Goal: Information Seeking & Learning: Learn about a topic

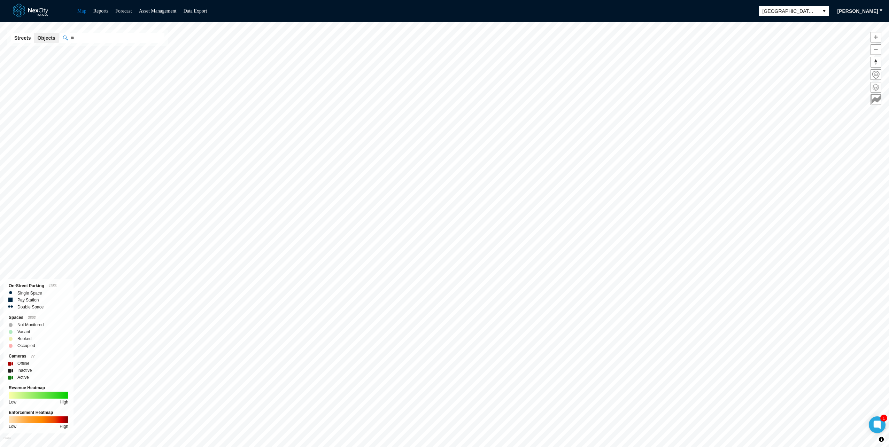
click at [444, 84] on span at bounding box center [876, 87] width 10 height 10
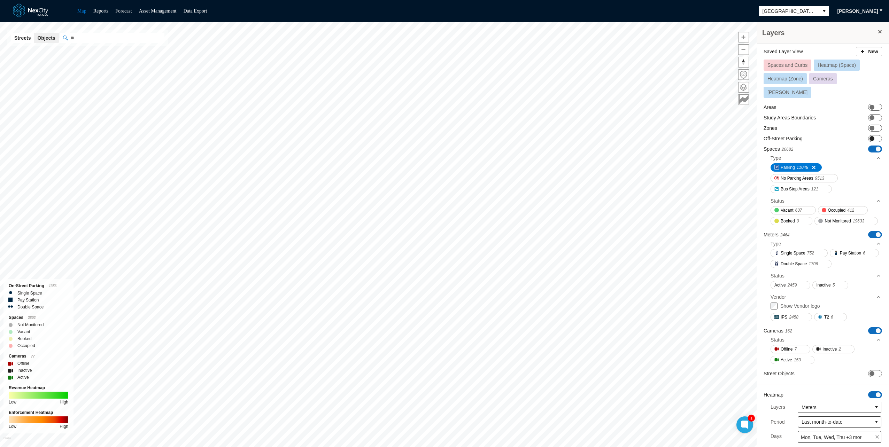
click at [444, 136] on span at bounding box center [871, 138] width 5 height 5
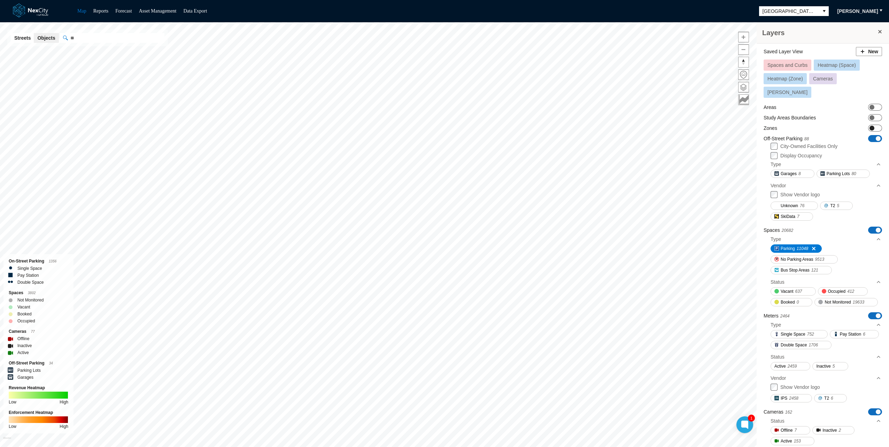
click at [444, 125] on span "ON OFF" at bounding box center [875, 128] width 14 height 7
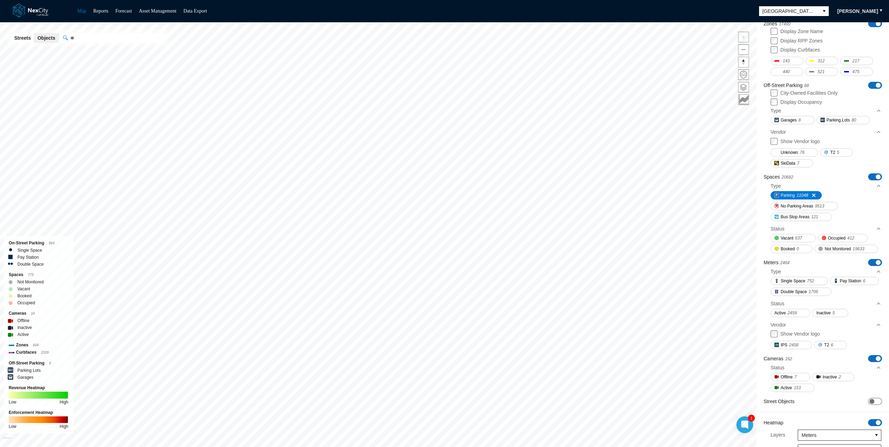
scroll to position [174, 0]
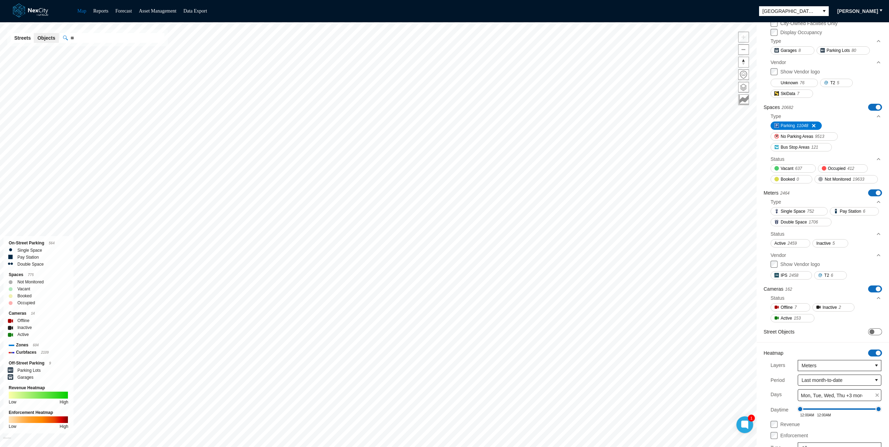
click at [444, 291] on span "ON OFF" at bounding box center [875, 353] width 14 height 7
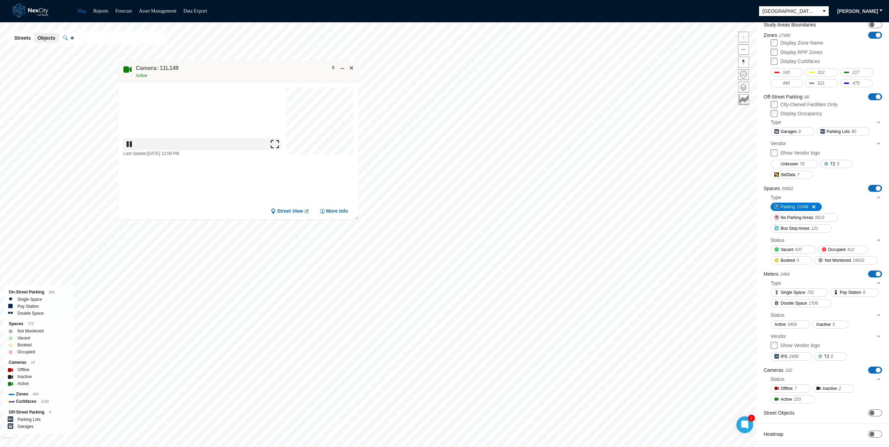
drag, startPoint x: 499, startPoint y: 216, endPoint x: 139, endPoint y: 45, distance: 398.7
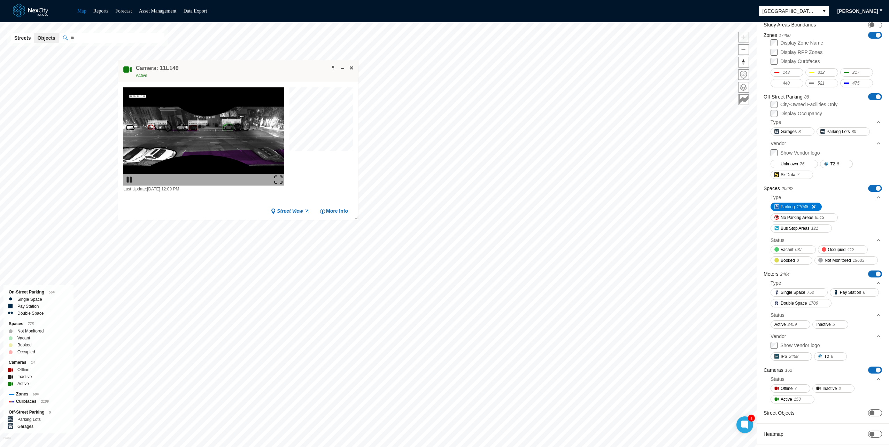
click at [135, 60] on div "Camera: 11L149 Active" at bounding box center [238, 71] width 240 height 22
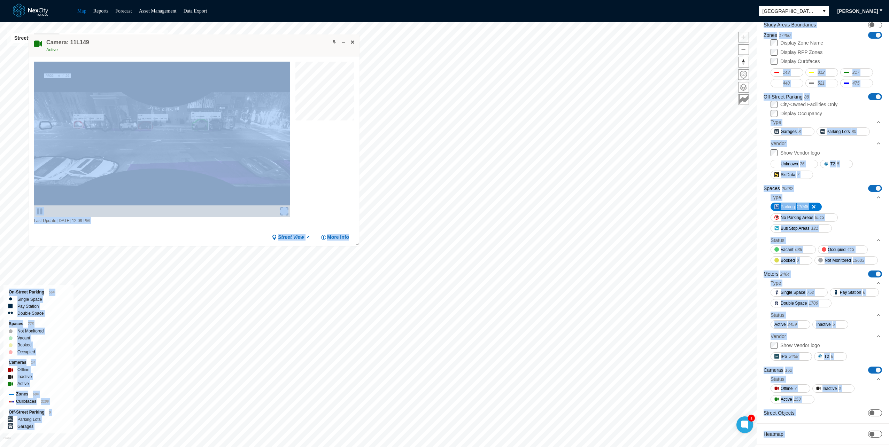
click at [444, 291] on div "Layers Saved Layer View New Spaces and Curbs Heatmap (Space) Heatmap (Zone) Cam…" at bounding box center [444, 234] width 889 height 425
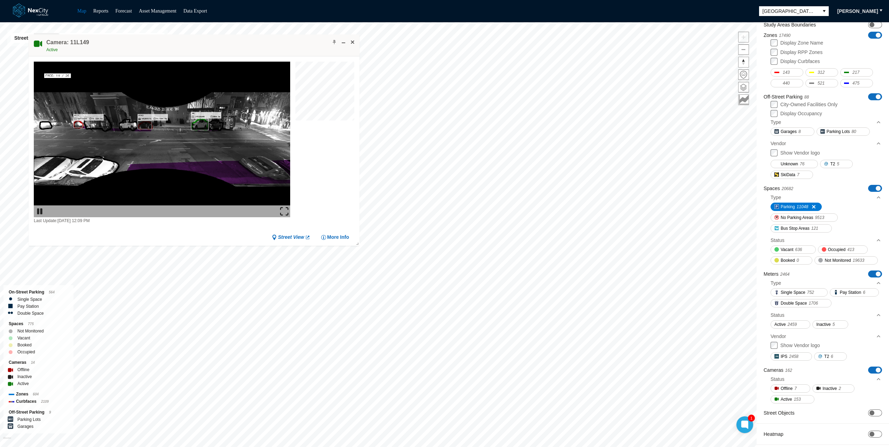
click at [333, 46] on div "Camera: 11L149 Active" at bounding box center [194, 45] width 331 height 22
click at [333, 43] on span at bounding box center [335, 42] width 6 height 6
drag, startPoint x: 430, startPoint y: 207, endPoint x: 552, endPoint y: 21, distance: 222.5
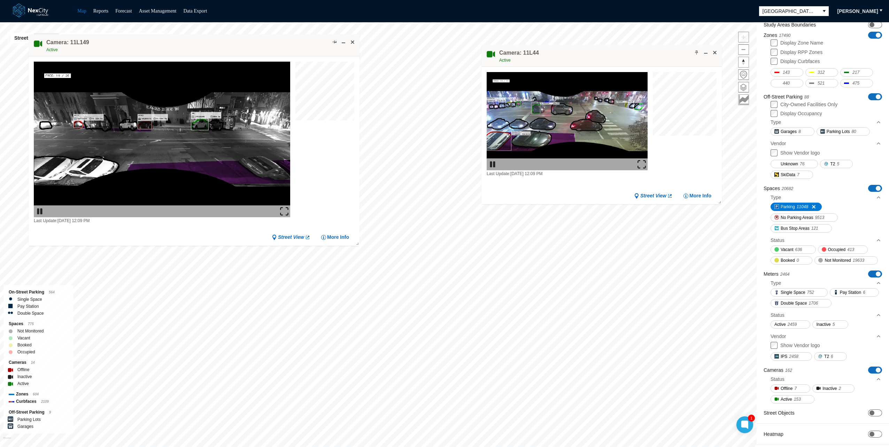
click at [444, 18] on div "Map Reports Forecast Asset Management Data Export [GEOGRAPHIC_DATA][PERSON_NAME…" at bounding box center [444, 223] width 889 height 447
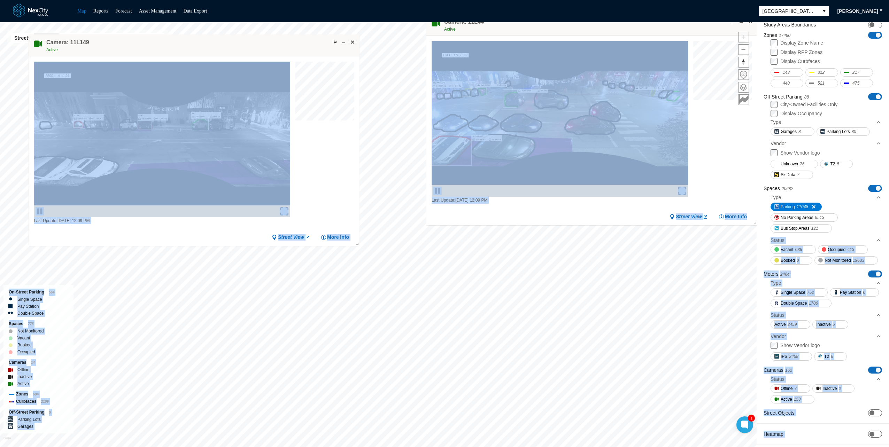
drag, startPoint x: 712, startPoint y: 171, endPoint x: 761, endPoint y: 221, distance: 70.4
click at [444, 221] on div "Layers Saved Layer View New Spaces and Curbs Heatmap (Space) Heatmap (Zone) Cam…" at bounding box center [444, 234] width 889 height 425
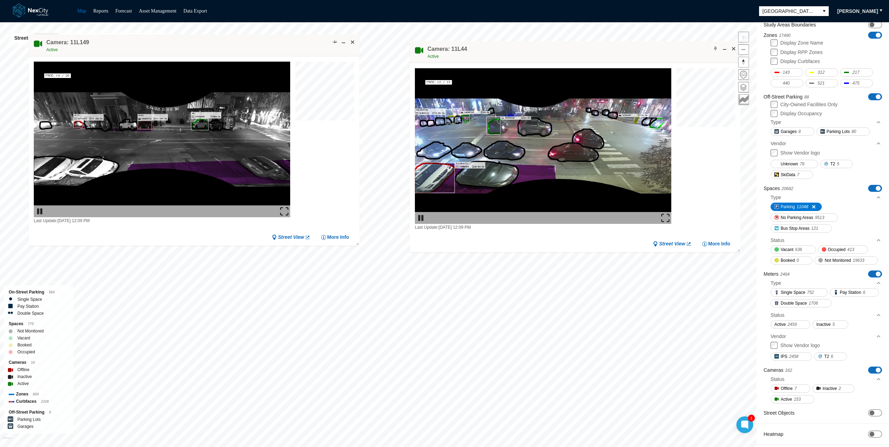
drag, startPoint x: 557, startPoint y: 26, endPoint x: 540, endPoint y: 53, distance: 31.9
click at [444, 53] on div "Camera: 11L44 Active" at bounding box center [575, 52] width 331 height 22
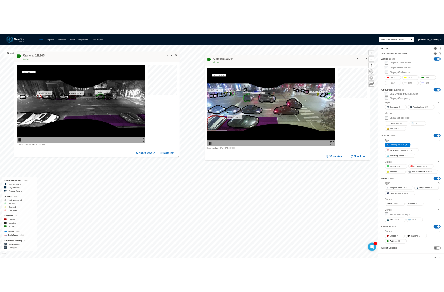
scroll to position [0, 0]
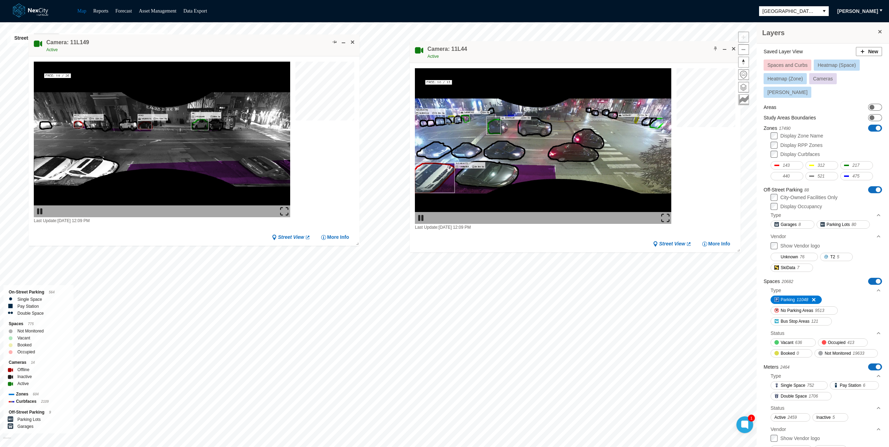
click at [444, 32] on span at bounding box center [880, 32] width 6 height 6
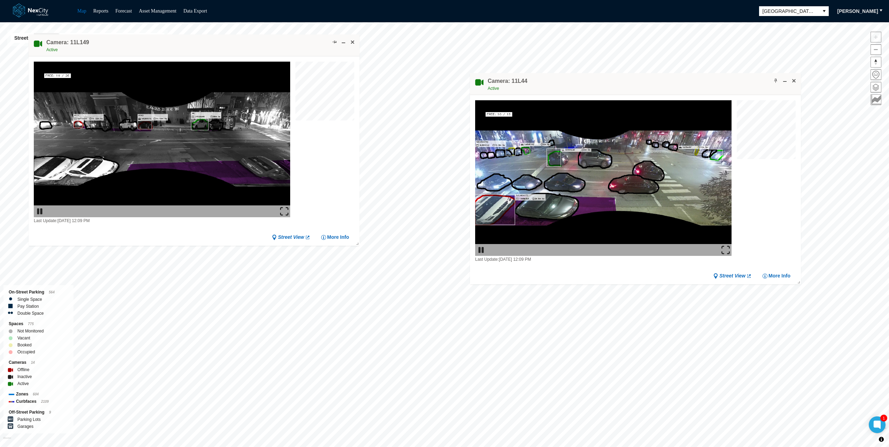
drag, startPoint x: 651, startPoint y: 50, endPoint x: 726, endPoint y: 87, distance: 83.8
click at [444, 87] on div "Camera: 11L44 Active" at bounding box center [635, 84] width 331 height 22
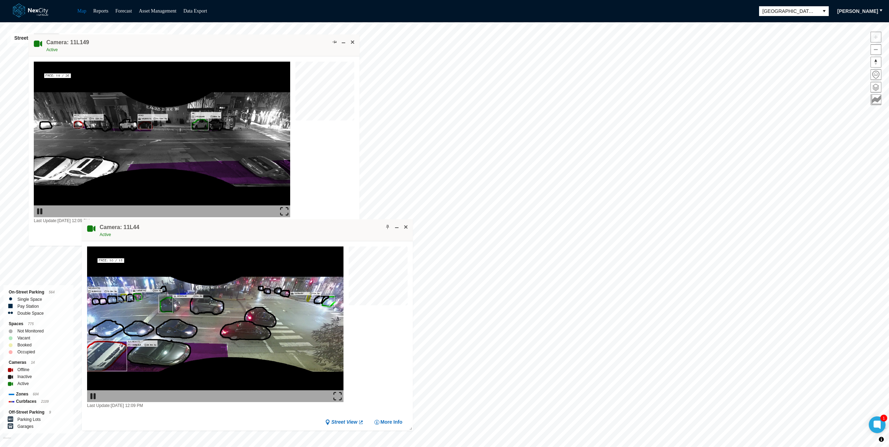
drag, startPoint x: 563, startPoint y: 82, endPoint x: 164, endPoint y: 226, distance: 424.2
click at [164, 226] on div "Camera: 11L44 Active" at bounding box center [247, 230] width 331 height 22
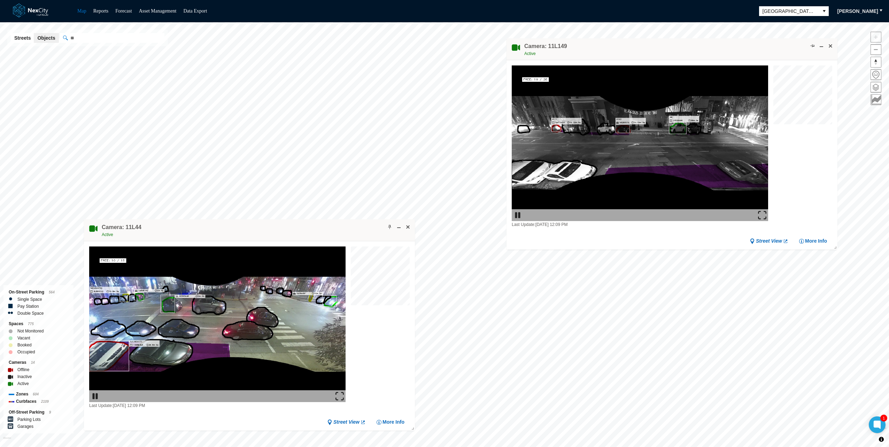
drag, startPoint x: 175, startPoint y: 41, endPoint x: 653, endPoint y: 45, distance: 478.6
click at [444, 45] on div "Camera: 11L149 Active" at bounding box center [671, 49] width 331 height 22
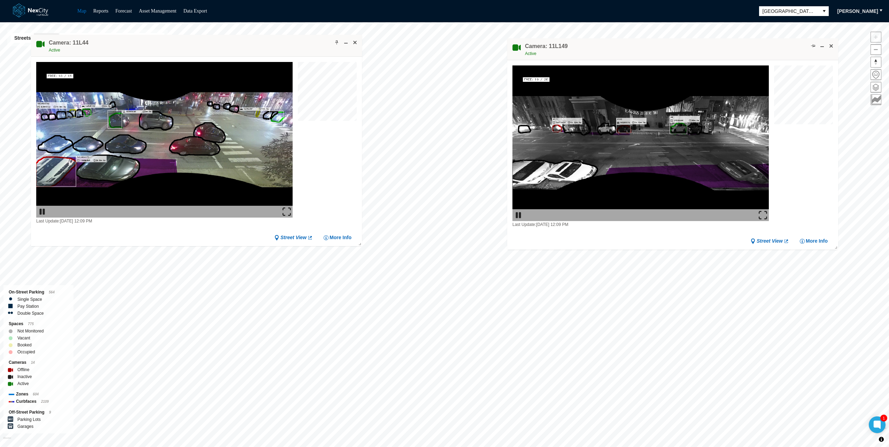
drag, startPoint x: 256, startPoint y: 222, endPoint x: 203, endPoint y: 38, distance: 192.1
click at [203, 38] on div "Camera: 11L44 Active" at bounding box center [196, 46] width 331 height 22
click at [444, 238] on div "Street View More Info" at bounding box center [673, 241] width 310 height 7
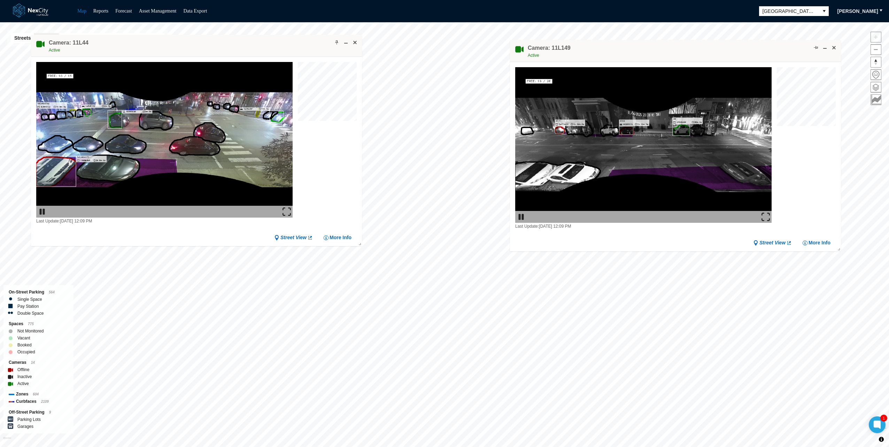
click at [444, 43] on div "Camera: 11L149 Active" at bounding box center [675, 51] width 331 height 22
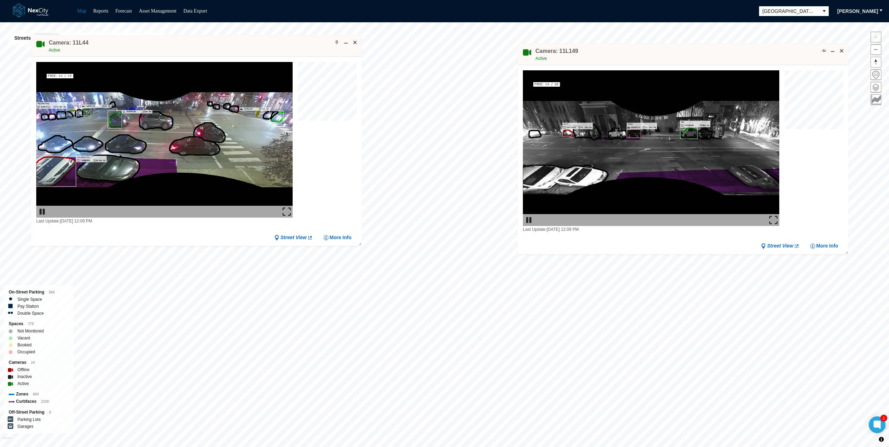
drag, startPoint x: 623, startPoint y: 52, endPoint x: 631, endPoint y: 56, distance: 9.2
click at [444, 56] on div "Camera: 11L149 Active" at bounding box center [683, 54] width 331 height 22
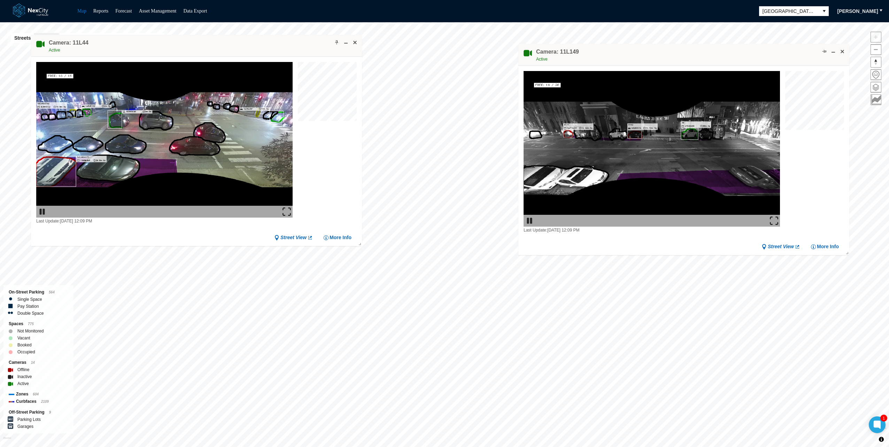
click at [305, 187] on div at bounding box center [327, 143] width 59 height 163
click at [201, 232] on div "Last Update: [DATE] 12:09 PM Street View More Info" at bounding box center [196, 151] width 331 height 189
click at [340, 181] on div at bounding box center [327, 143] width 59 height 163
click at [232, 236] on div "Street View More Info" at bounding box center [196, 237] width 310 height 7
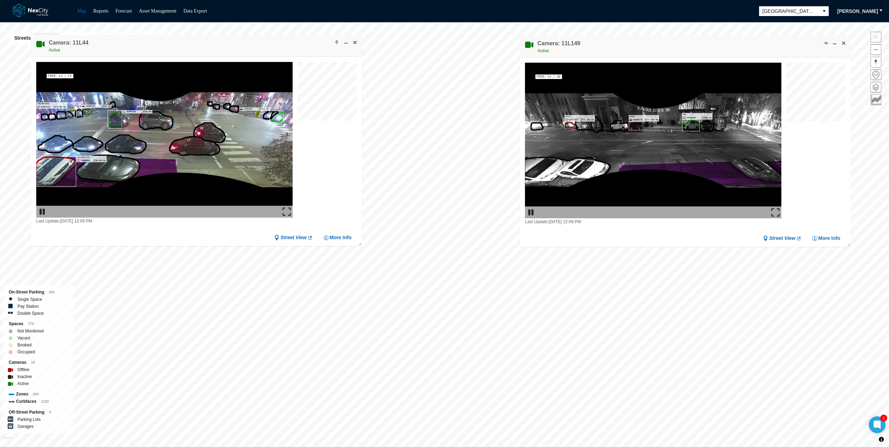
drag, startPoint x: 608, startPoint y: 47, endPoint x: 610, endPoint y: 39, distance: 8.5
click at [444, 39] on div "Camera: 11L149 Active" at bounding box center [685, 47] width 331 height 22
click at [332, 174] on div at bounding box center [327, 143] width 59 height 163
click at [154, 48] on div "Camera: 11L44 Active" at bounding box center [196, 45] width 331 height 22
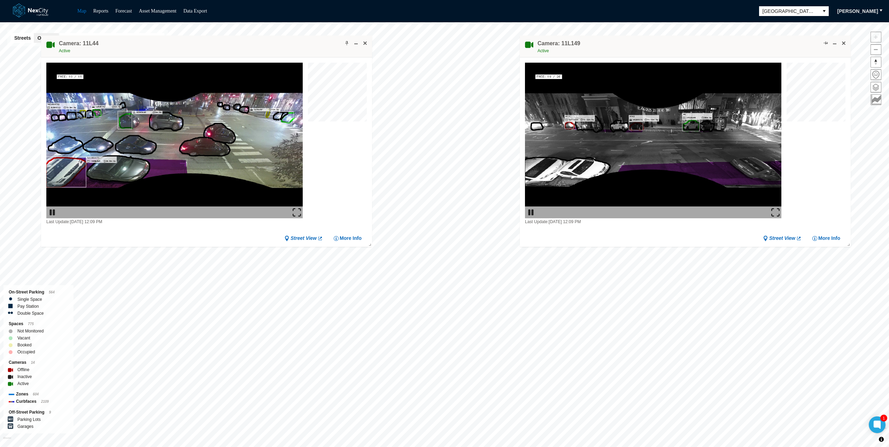
drag, startPoint x: 154, startPoint y: 48, endPoint x: 164, endPoint y: 49, distance: 10.1
click at [164, 49] on div "Camera: 11L44 Active" at bounding box center [206, 47] width 331 height 22
click at [444, 226] on div "Last Update: [DATE] 12:09 PM Street View More Info" at bounding box center [685, 143] width 331 height 173
click at [247, 224] on div "Last Update: [DATE] 12:09 PM" at bounding box center [174, 221] width 256 height 7
click at [357, 171] on div at bounding box center [337, 144] width 59 height 163
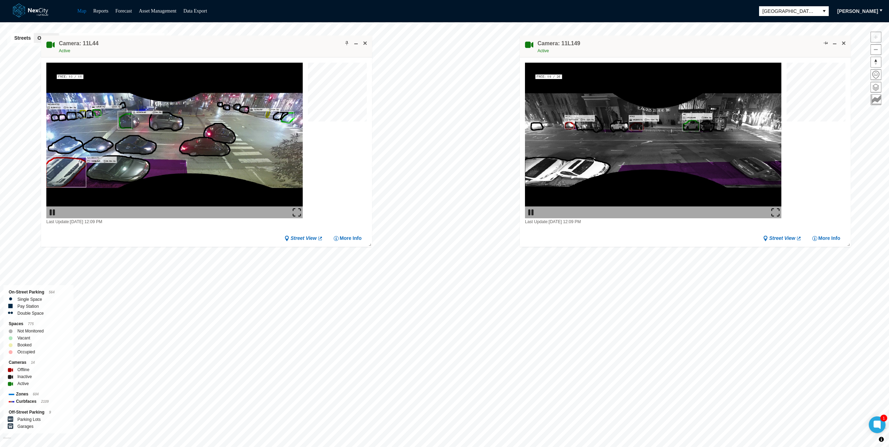
click at [444, 237] on div "Street View More Info" at bounding box center [685, 238] width 310 height 7
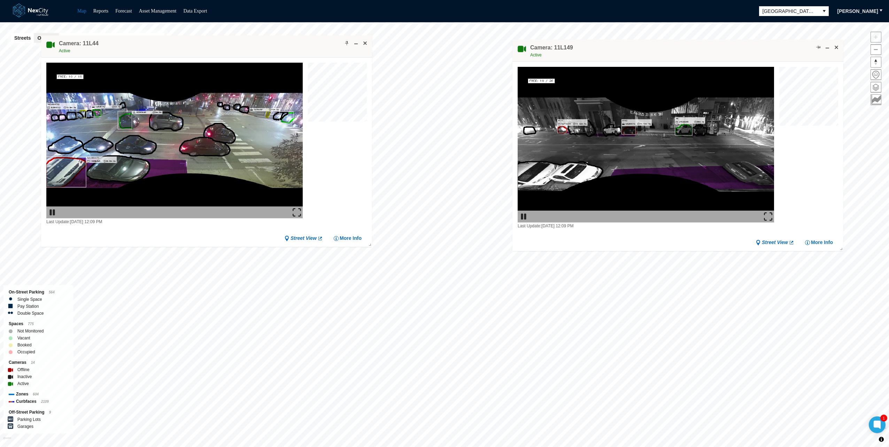
drag, startPoint x: 627, startPoint y: 44, endPoint x: 620, endPoint y: 48, distance: 8.4
click at [444, 48] on div "Camera: 11L149 Active" at bounding box center [677, 51] width 331 height 22
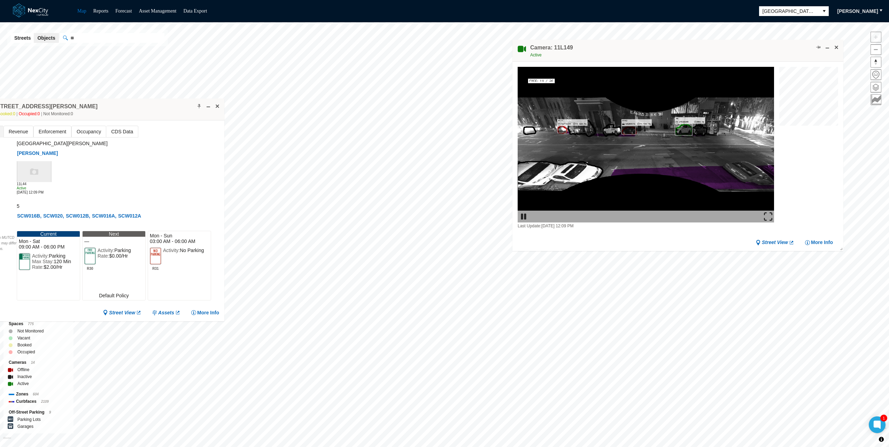
drag, startPoint x: 543, startPoint y: 196, endPoint x: 131, endPoint y: 117, distance: 419.3
click at [124, 99] on div "Zone: [STREET_ADDRESS][PERSON_NAME] NPZ-PZ Vacant: 5 Booked: 0 Occupied: 0 Not …" at bounding box center [92, 110] width 265 height 22
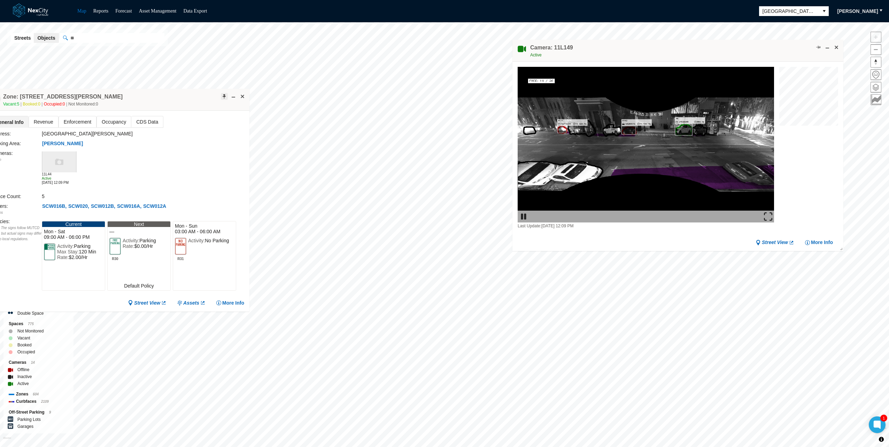
click at [222, 95] on span at bounding box center [225, 97] width 6 height 6
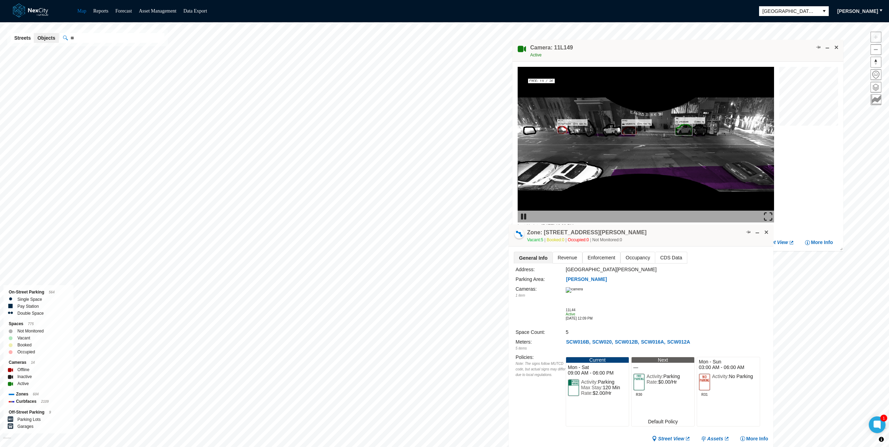
drag, startPoint x: 171, startPoint y: 95, endPoint x: 695, endPoint y: 231, distance: 541.2
click at [444, 231] on div "Zone: [STREET_ADDRESS][PERSON_NAME] NPZ-PZ Vacant: 5 Booked: 0 Occupied: 0 Not …" at bounding box center [641, 236] width 265 height 22
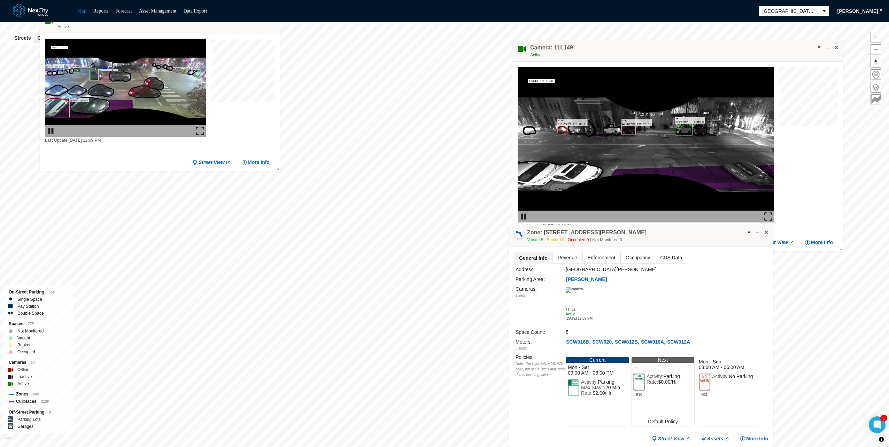
drag, startPoint x: 407, startPoint y: 210, endPoint x: 127, endPoint y: 69, distance: 312.8
click at [97, 14] on div "Map Reports Forecast Asset Management Data Export [GEOGRAPHIC_DATA][PERSON_NAME…" at bounding box center [444, 223] width 889 height 447
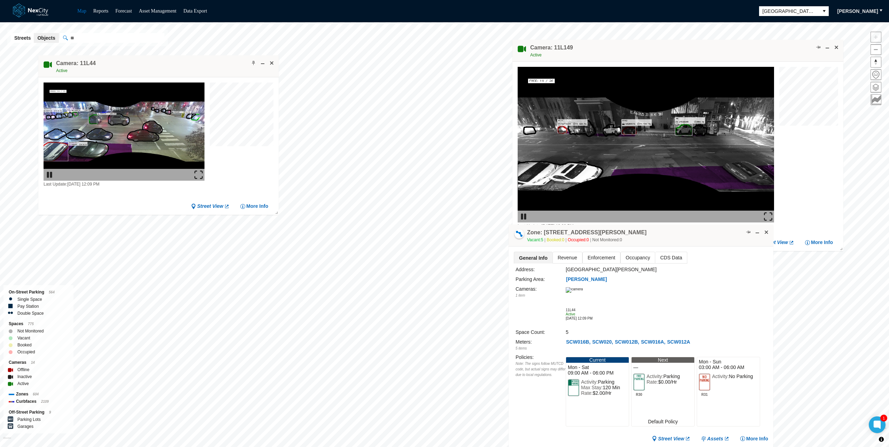
drag, startPoint x: 216, startPoint y: 24, endPoint x: 217, endPoint y: 67, distance: 42.5
click at [217, 67] on div "Camera: 11L44 Active" at bounding box center [158, 66] width 240 height 22
click at [252, 63] on span at bounding box center [254, 63] width 6 height 6
click at [444, 259] on span "Revenue" at bounding box center [567, 257] width 29 height 11
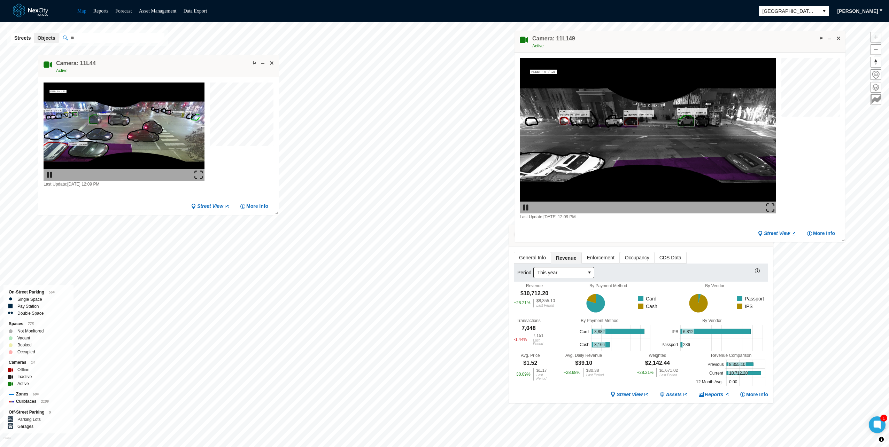
drag, startPoint x: 581, startPoint y: 45, endPoint x: 583, endPoint y: 36, distance: 9.3
click at [444, 36] on div "Camera: 11L149 Active" at bounding box center [679, 42] width 331 height 22
click at [444, 291] on div "Street View Assets Reports More Info" at bounding box center [641, 395] width 254 height 7
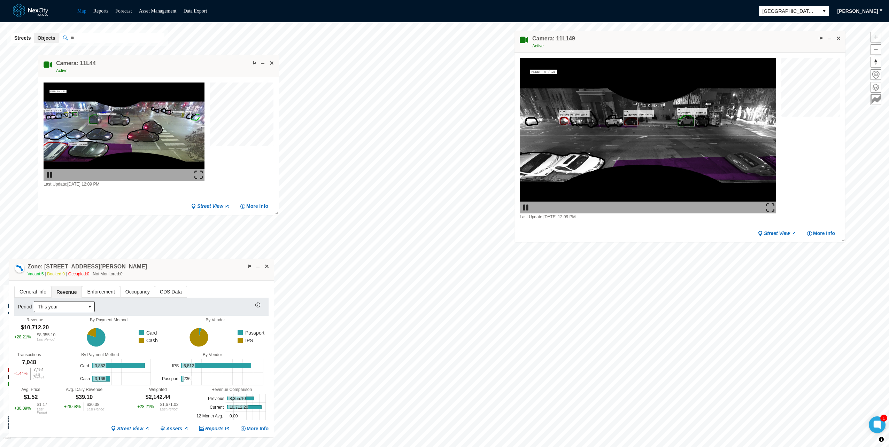
drag, startPoint x: 661, startPoint y: 232, endPoint x: 162, endPoint y: 266, distance: 500.7
click at [162, 266] on div "Zone: [STREET_ADDRESS][PERSON_NAME] NPZ-PZ Vacant: 5 Booked: 0 Occupied: 0 Not …" at bounding box center [141, 270] width 265 height 22
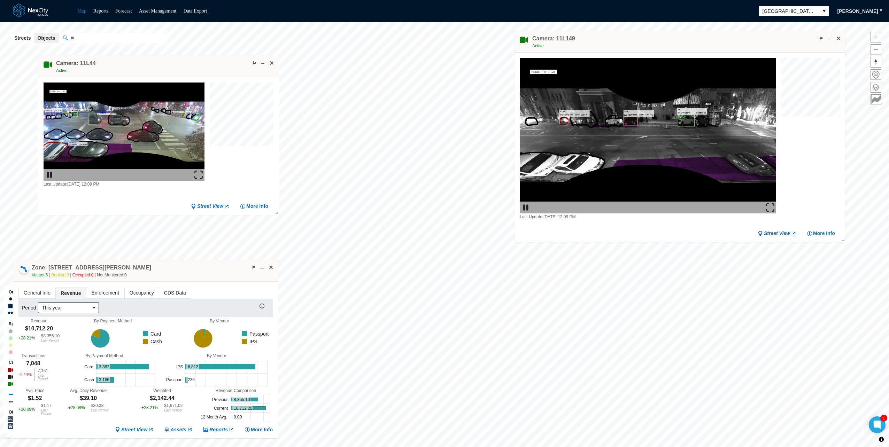
drag, startPoint x: 141, startPoint y: 267, endPoint x: 146, endPoint y: 268, distance: 4.3
click at [146, 268] on div "Zone: [STREET_ADDRESS][PERSON_NAME] NPZ-PZ Vacant: 5 Booked: 0 Occupied: 0 Not …" at bounding box center [145, 271] width 265 height 22
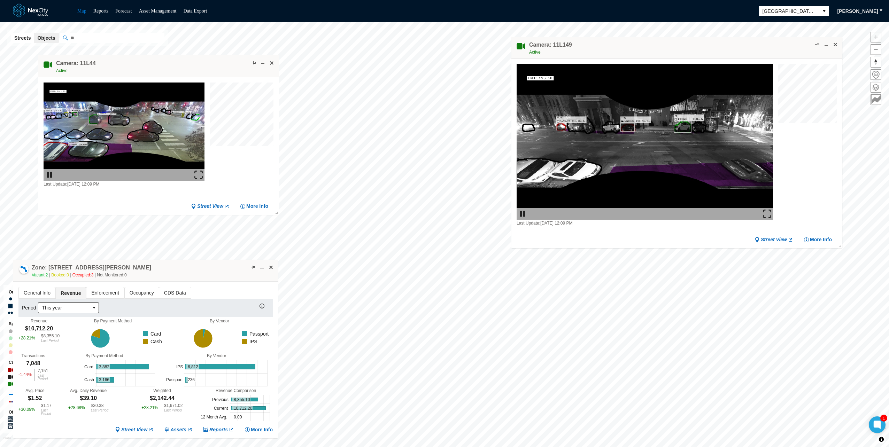
drag, startPoint x: 622, startPoint y: 37, endPoint x: 617, endPoint y: 43, distance: 8.2
click at [444, 43] on div "Camera: 11L149 Active" at bounding box center [676, 48] width 331 height 22
